Goal: Find specific page/section: Find specific page/section

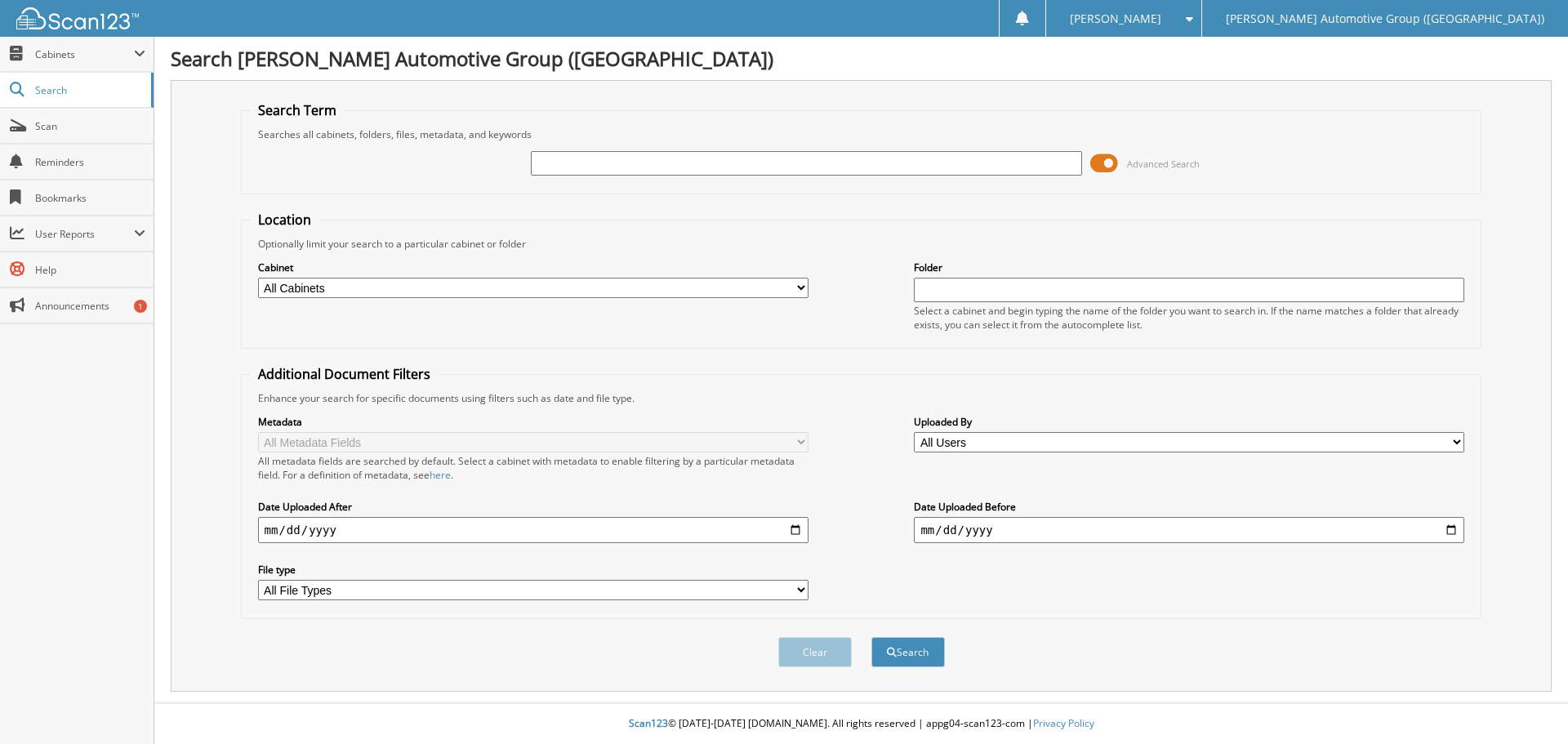
click at [676, 155] on input "text" at bounding box center [806, 163] width 550 height 24
type input "351358"
click at [871, 637] on button "Search" at bounding box center [908, 651] width 73 height 30
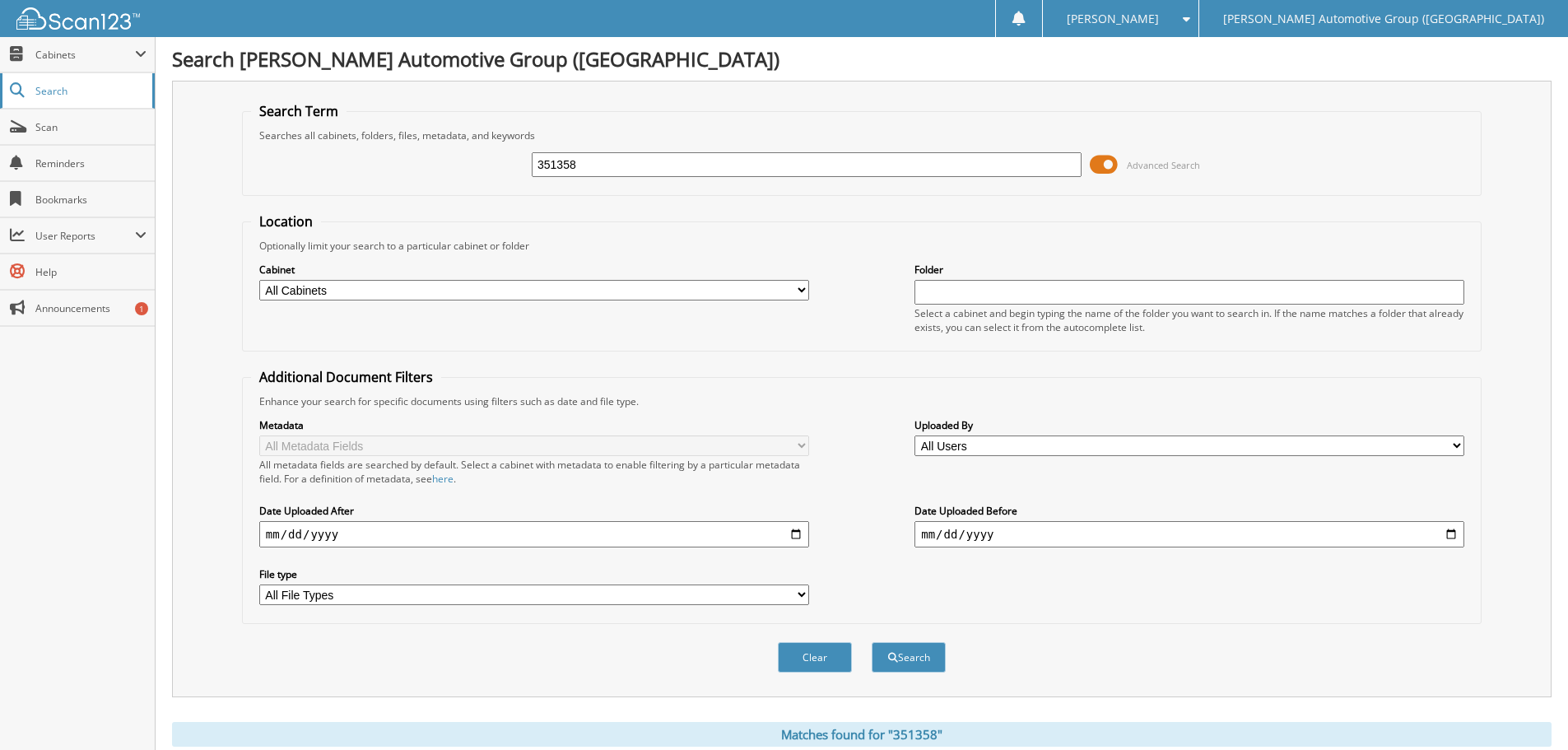
click at [56, 99] on link "Search" at bounding box center [77, 90] width 154 height 35
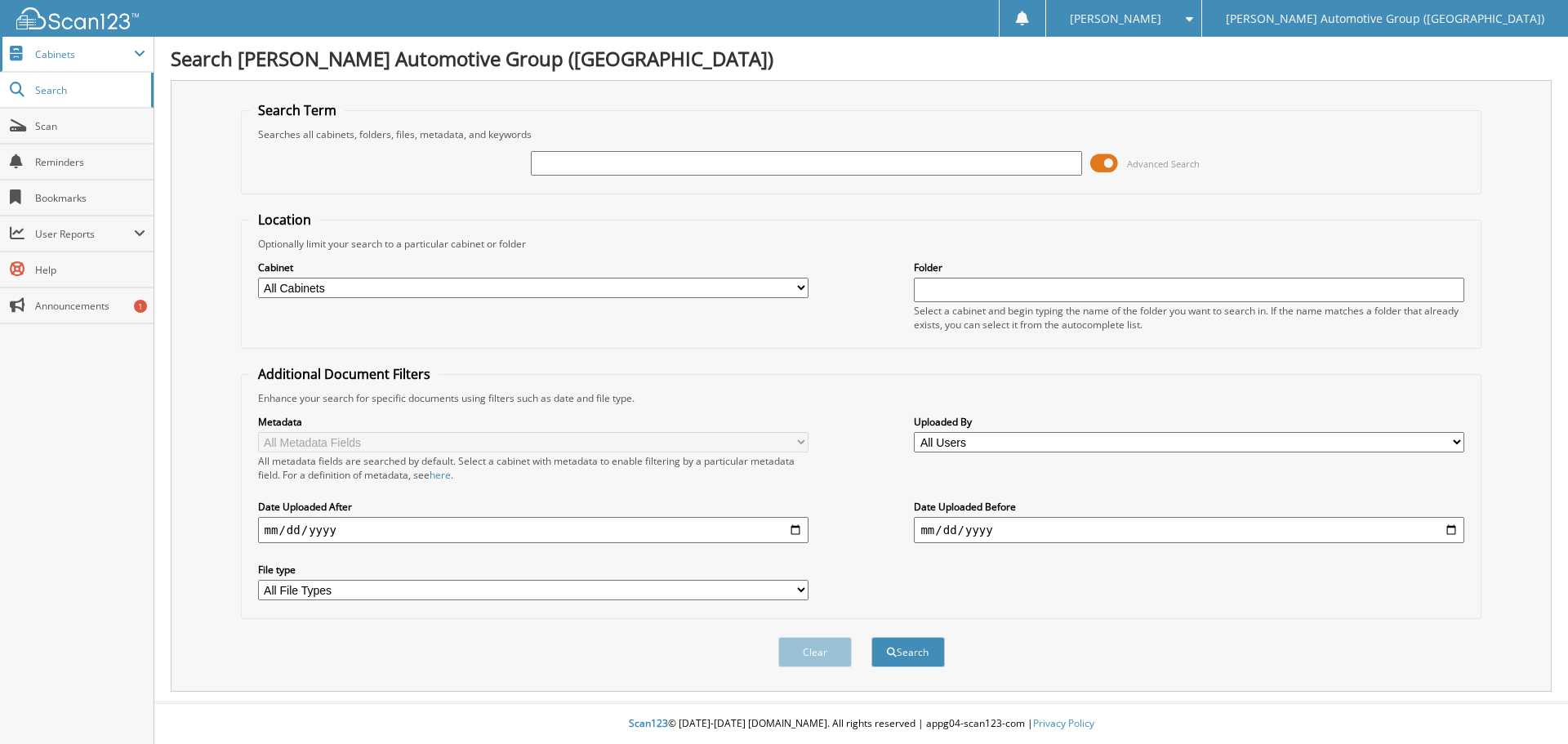
click at [54, 64] on span "Cabinets" at bounding box center [76, 54] width 153 height 35
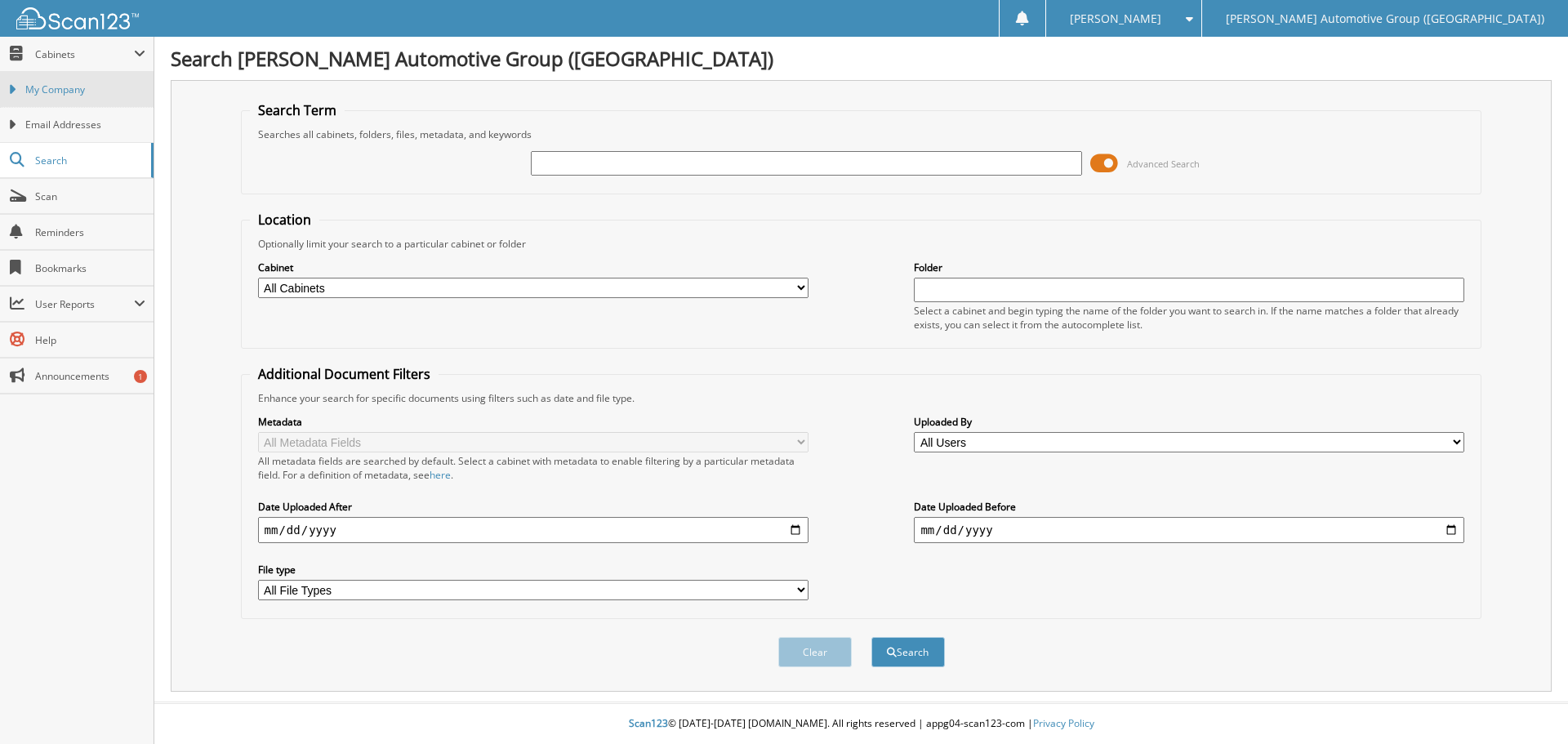
click at [65, 90] on span "My Company" at bounding box center [85, 90] width 120 height 14
